Goal: Information Seeking & Learning: Learn about a topic

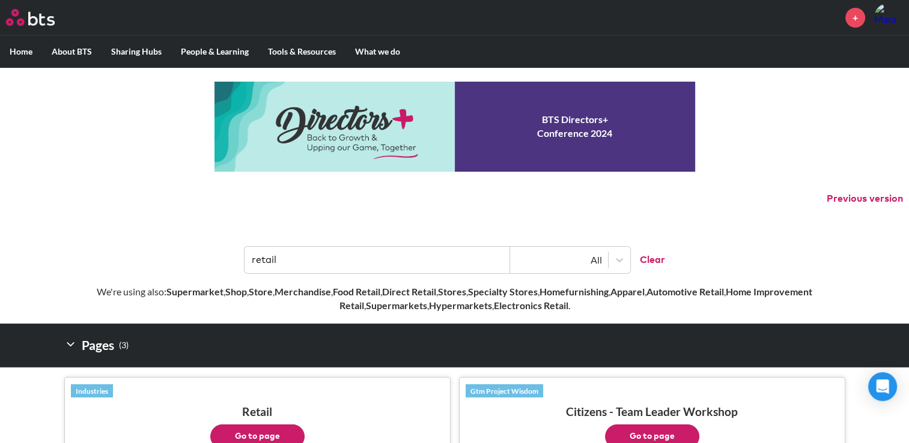
click at [377, 264] on input "retail" at bounding box center [376, 260] width 265 height 26
drag, startPoint x: 347, startPoint y: 260, endPoint x: 175, endPoint y: 275, distance: 172.4
click at [175, 275] on header "retail All Clear" at bounding box center [454, 254] width 909 height 62
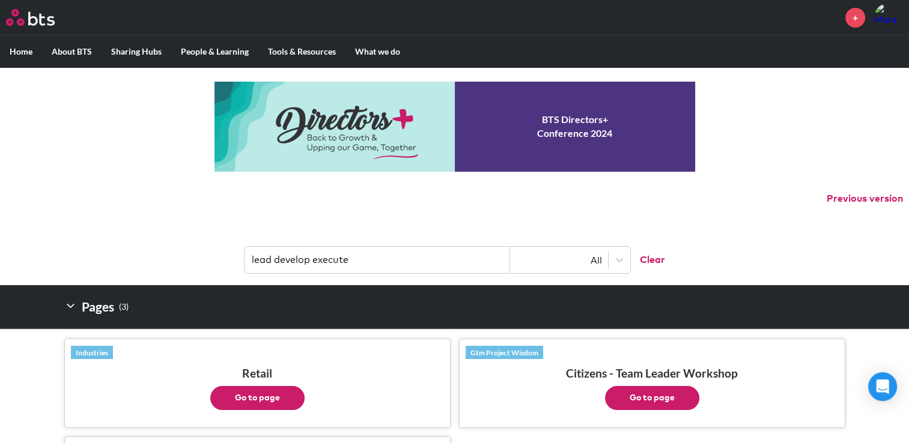
type input "lead develop execute"
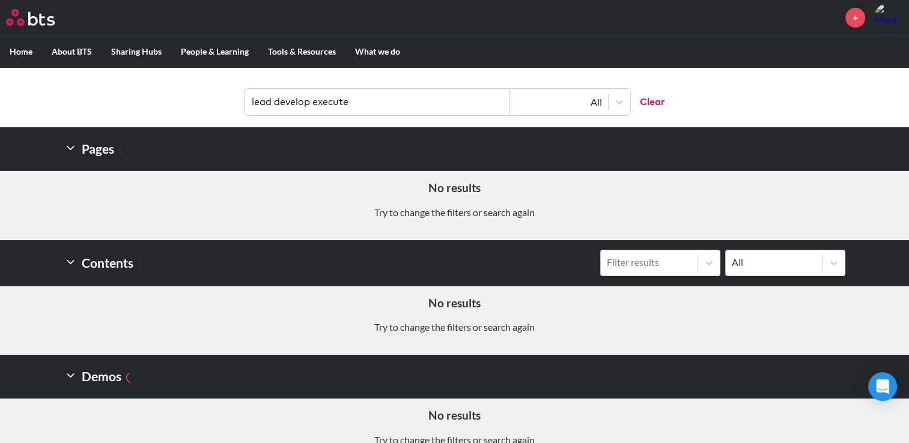
scroll to position [181, 0]
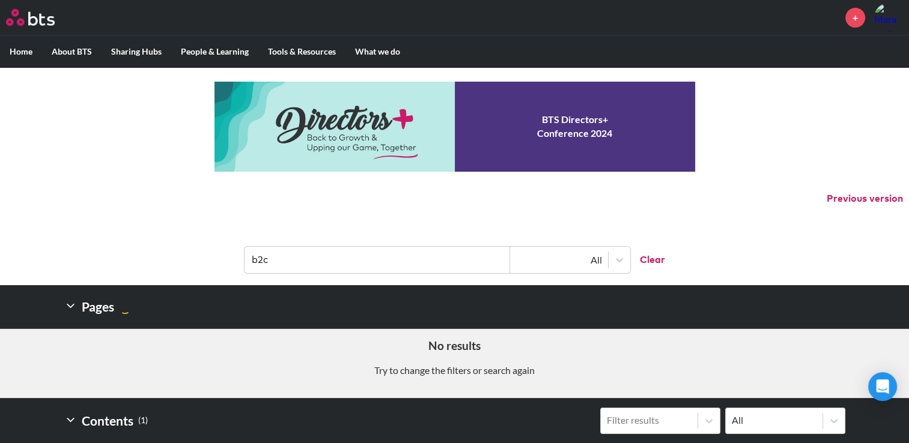
drag, startPoint x: 406, startPoint y: 256, endPoint x: 389, endPoint y: 258, distance: 17.5
click at [404, 256] on input "b2c" at bounding box center [376, 260] width 265 height 26
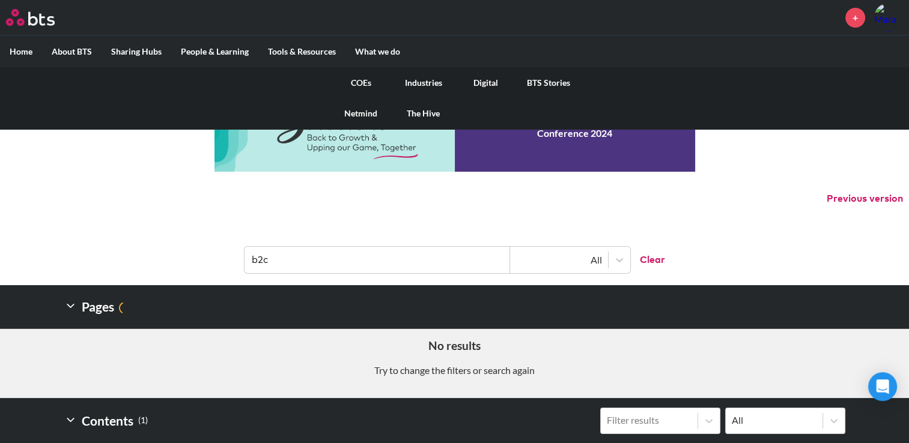
click at [360, 80] on link "COEs" at bounding box center [361, 82] width 62 height 31
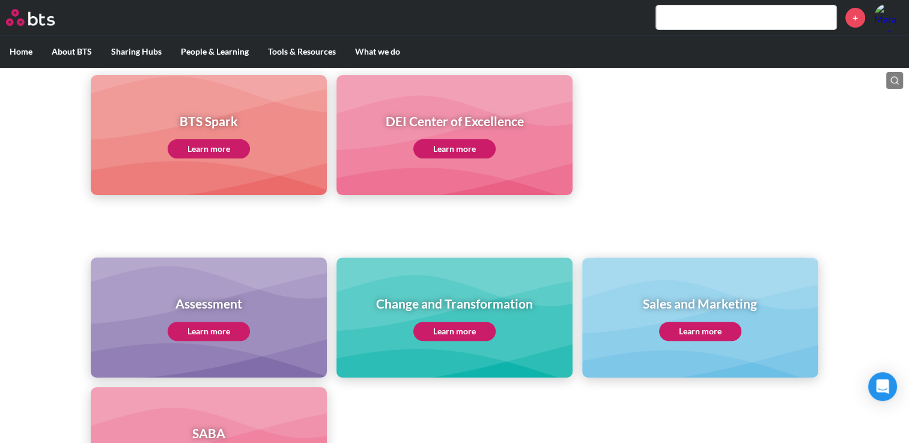
scroll to position [360, 0]
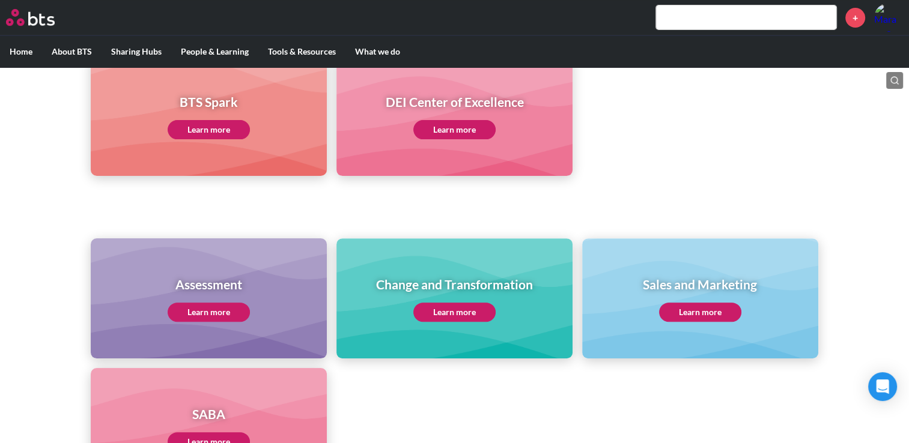
click at [677, 313] on link "Learn more" at bounding box center [700, 312] width 82 height 19
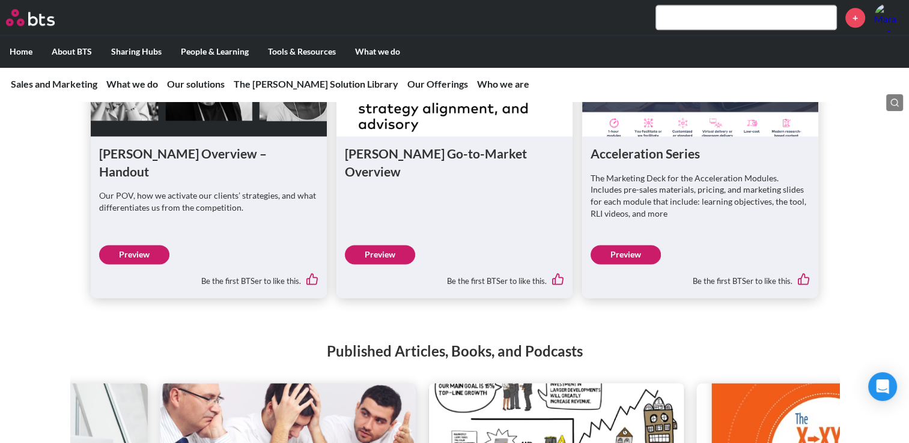
scroll to position [1561, 0]
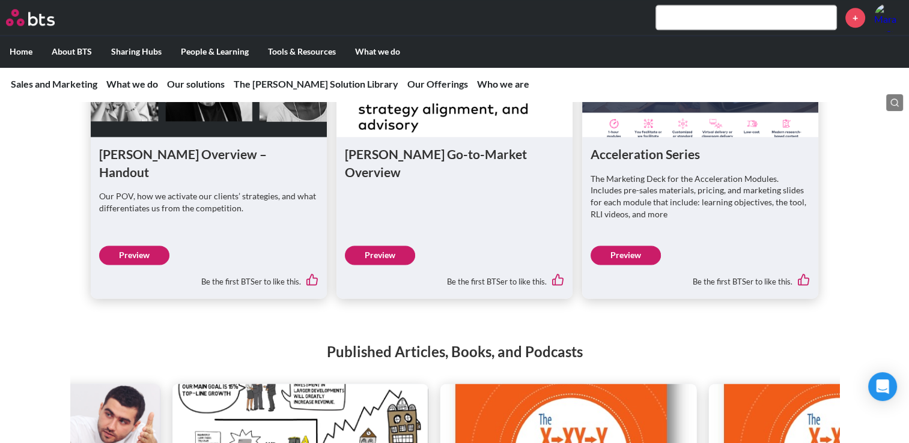
click at [146, 265] on link "Preview" at bounding box center [134, 255] width 70 height 19
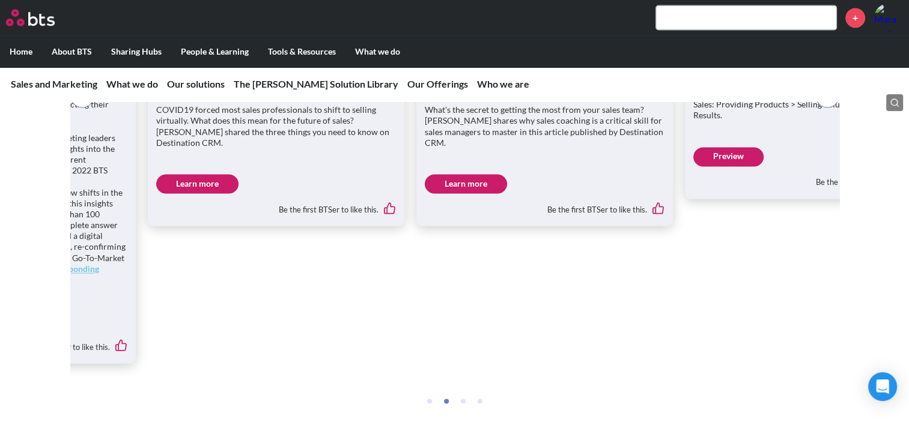
scroll to position [1922, 0]
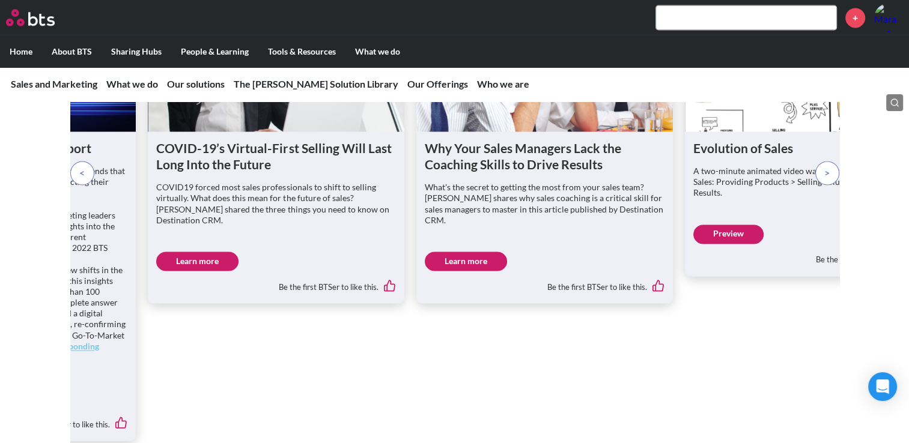
click at [88, 185] on p at bounding box center [82, 173] width 24 height 24
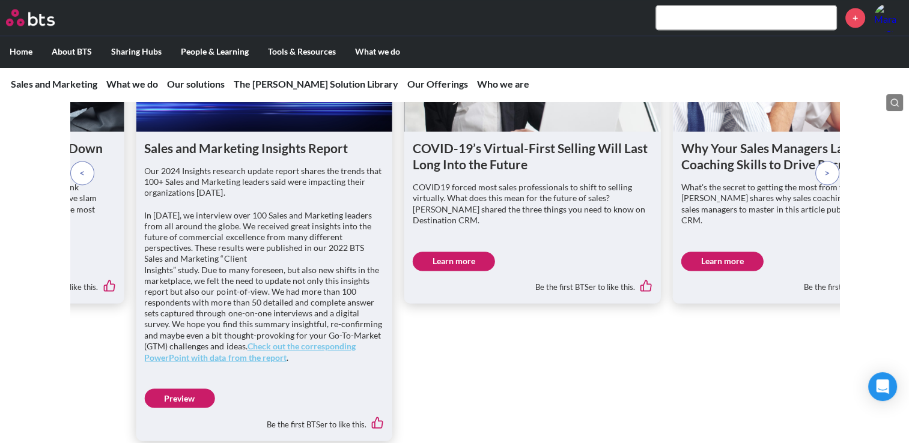
click at [88, 185] on p at bounding box center [82, 173] width 24 height 24
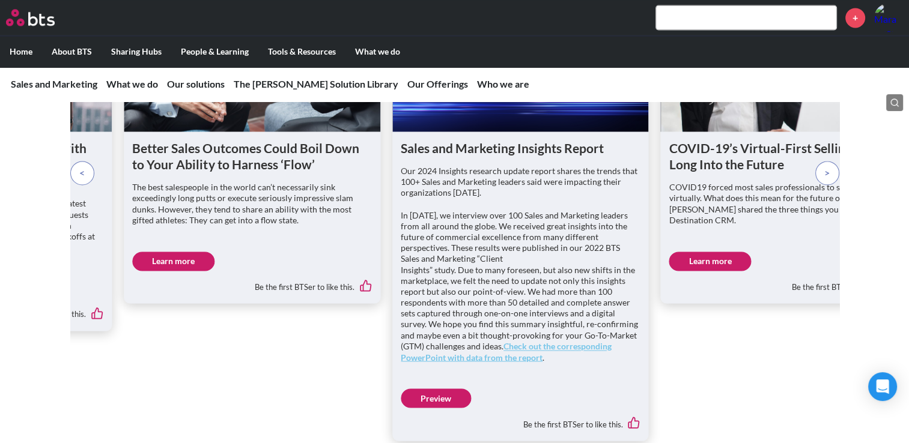
click at [88, 185] on p at bounding box center [82, 173] width 24 height 24
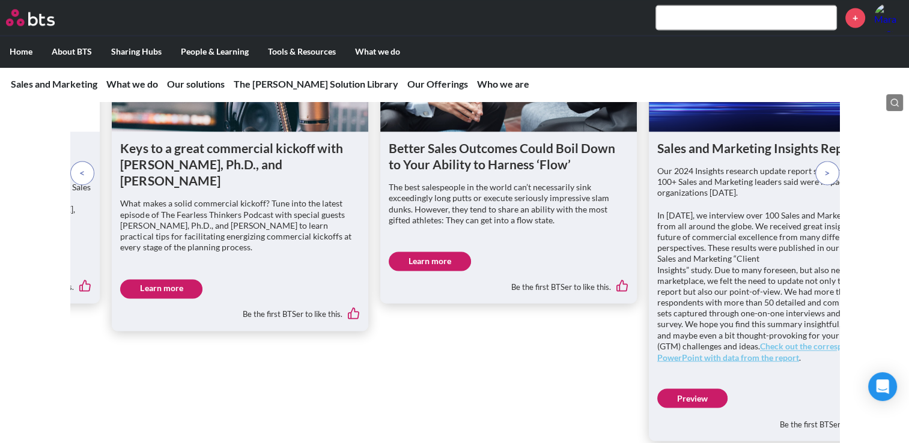
click at [88, 185] on p at bounding box center [82, 173] width 24 height 24
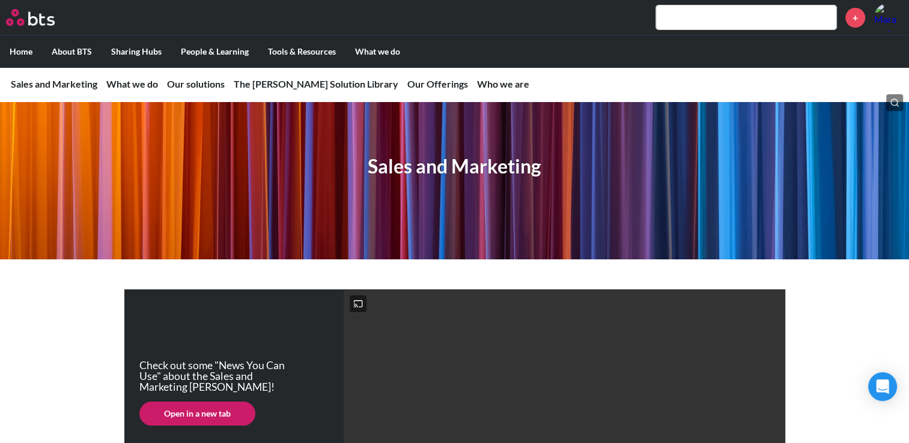
scroll to position [0, 0]
